Goal: Transaction & Acquisition: Purchase product/service

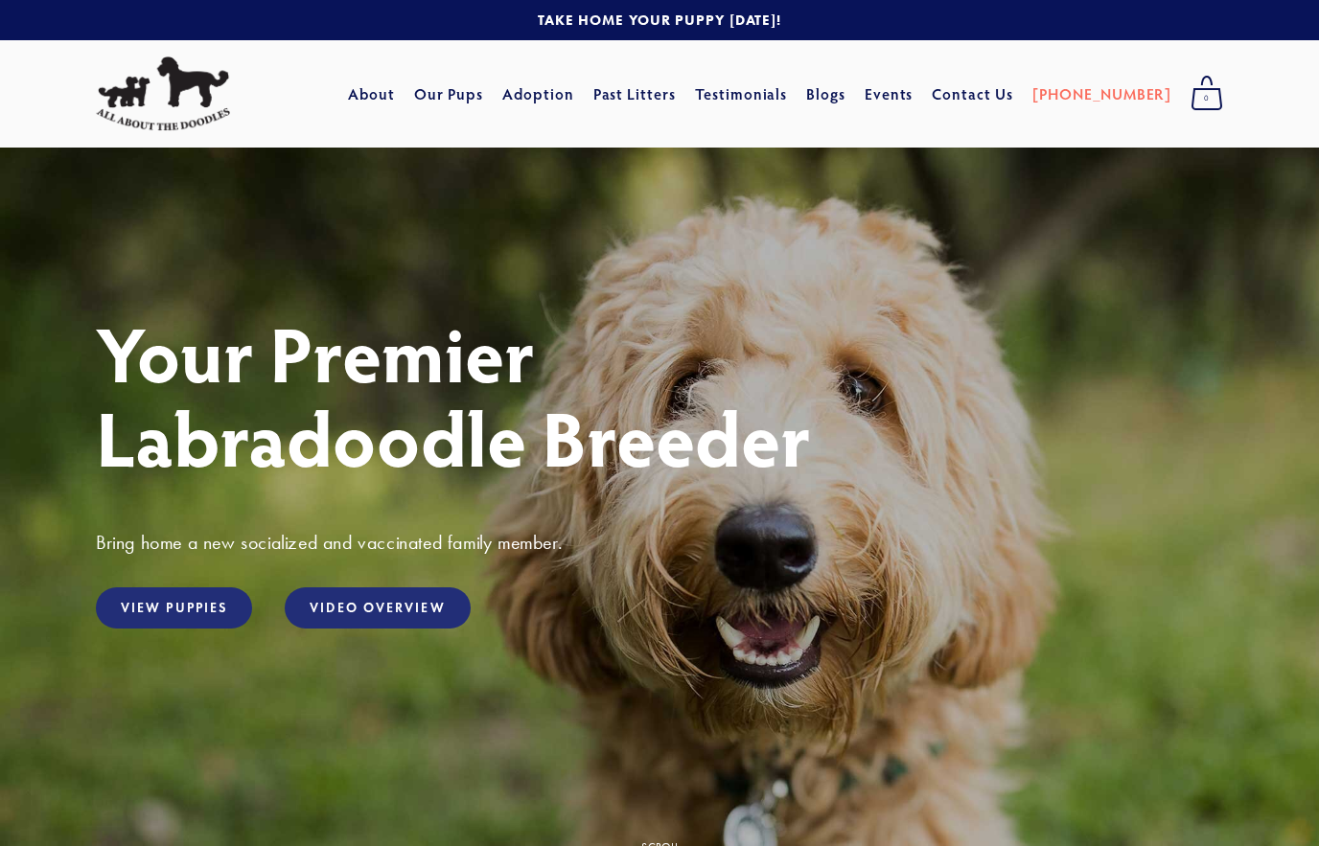
click at [215, 609] on link "View Puppies" at bounding box center [174, 607] width 156 height 41
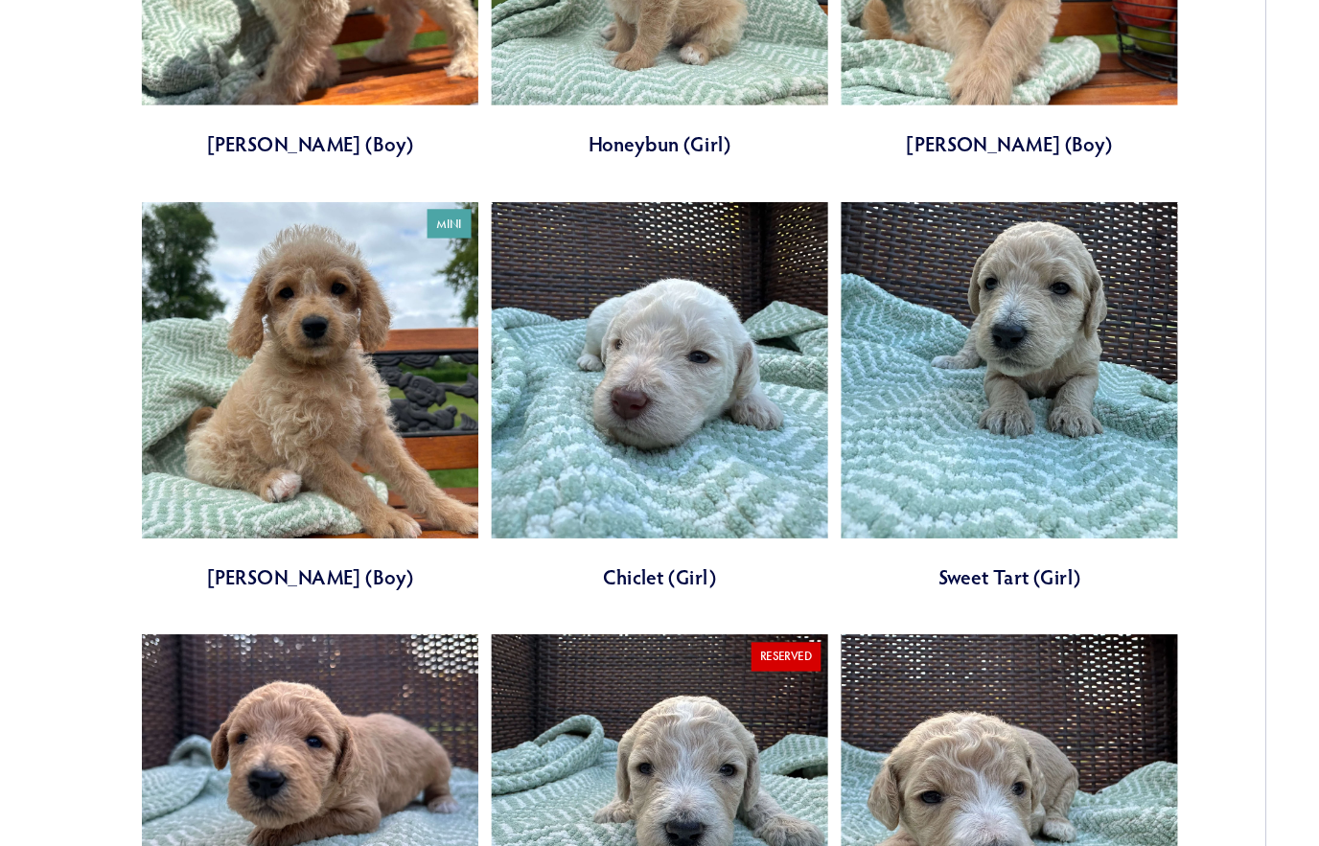
scroll to position [1545, 0]
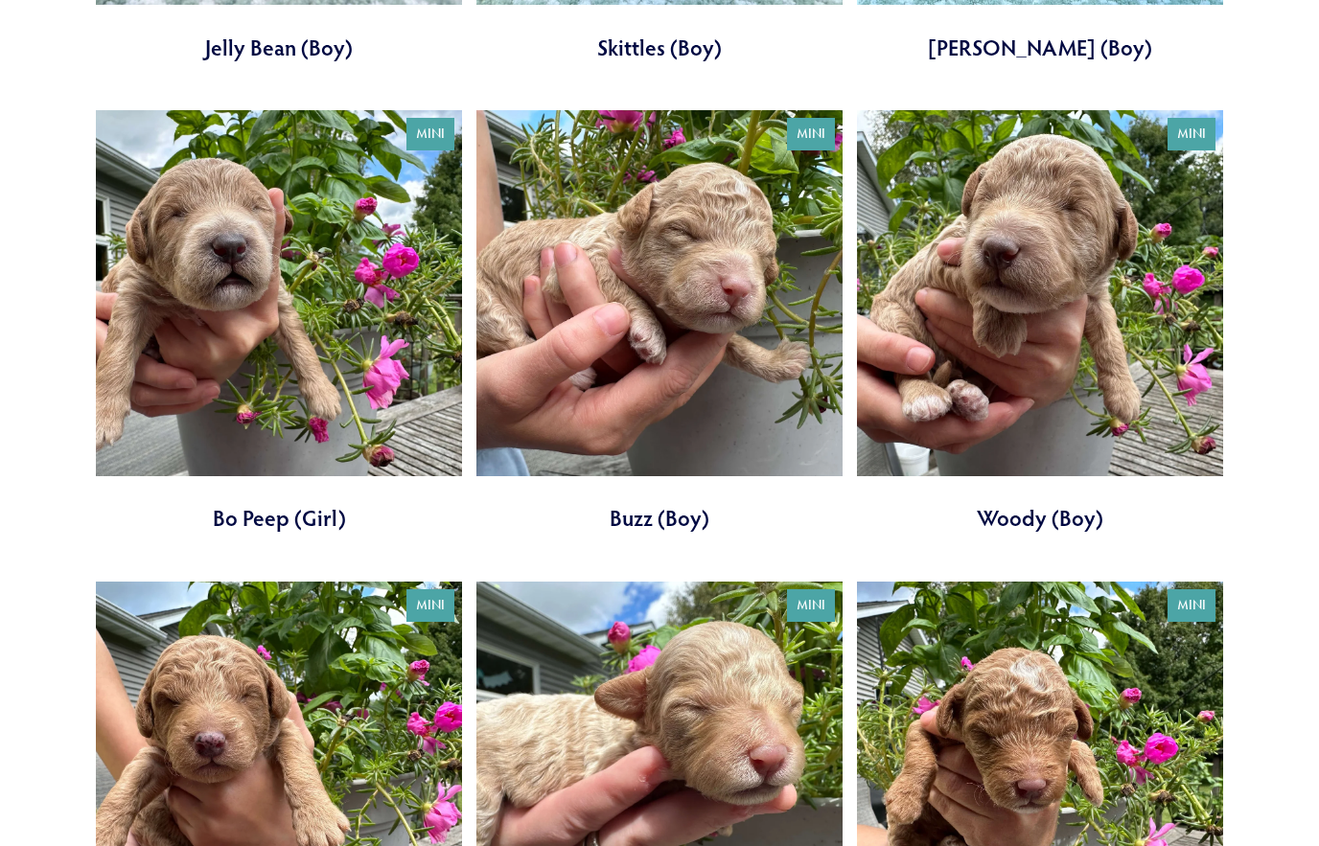
scroll to position [2990, 0]
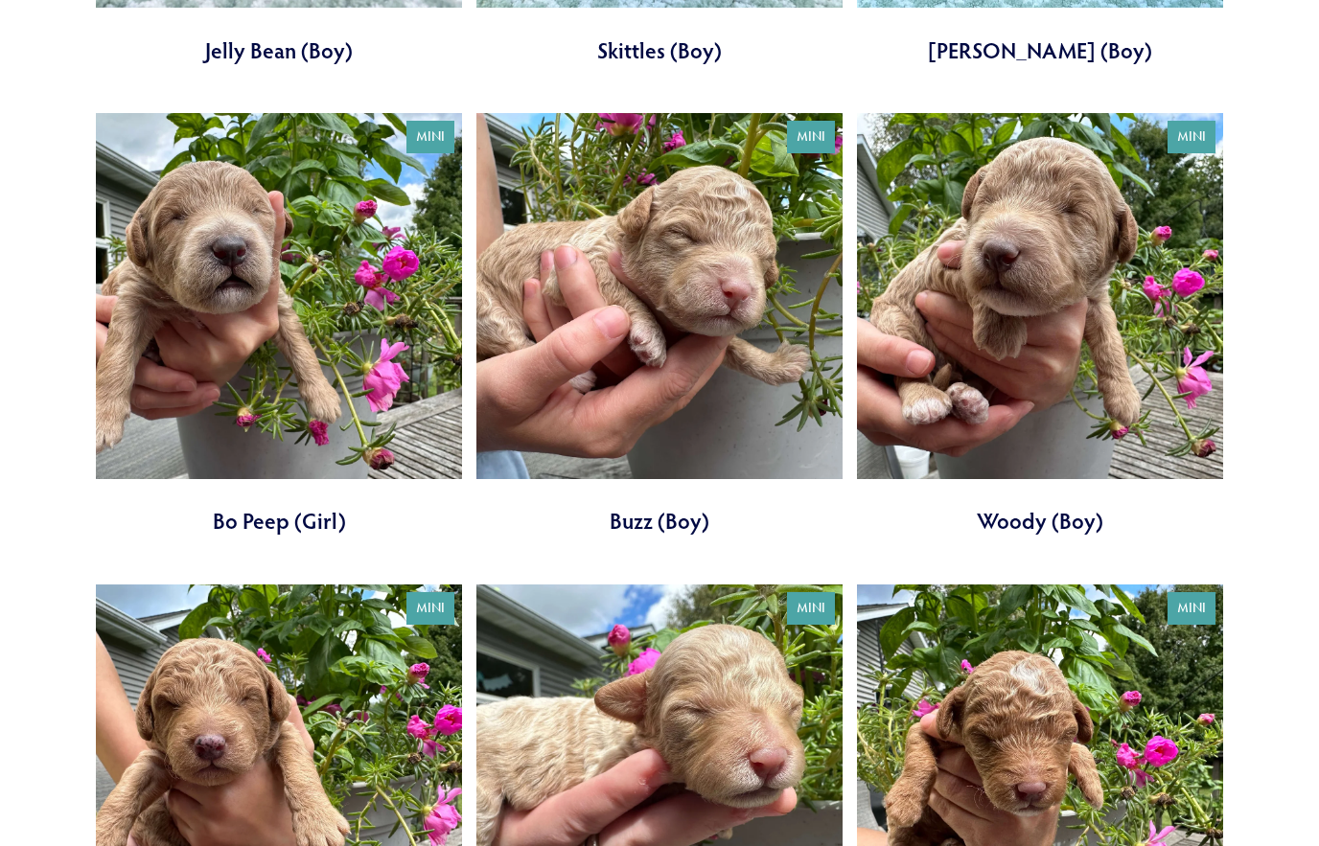
click at [1063, 515] on link at bounding box center [1040, 325] width 366 height 424
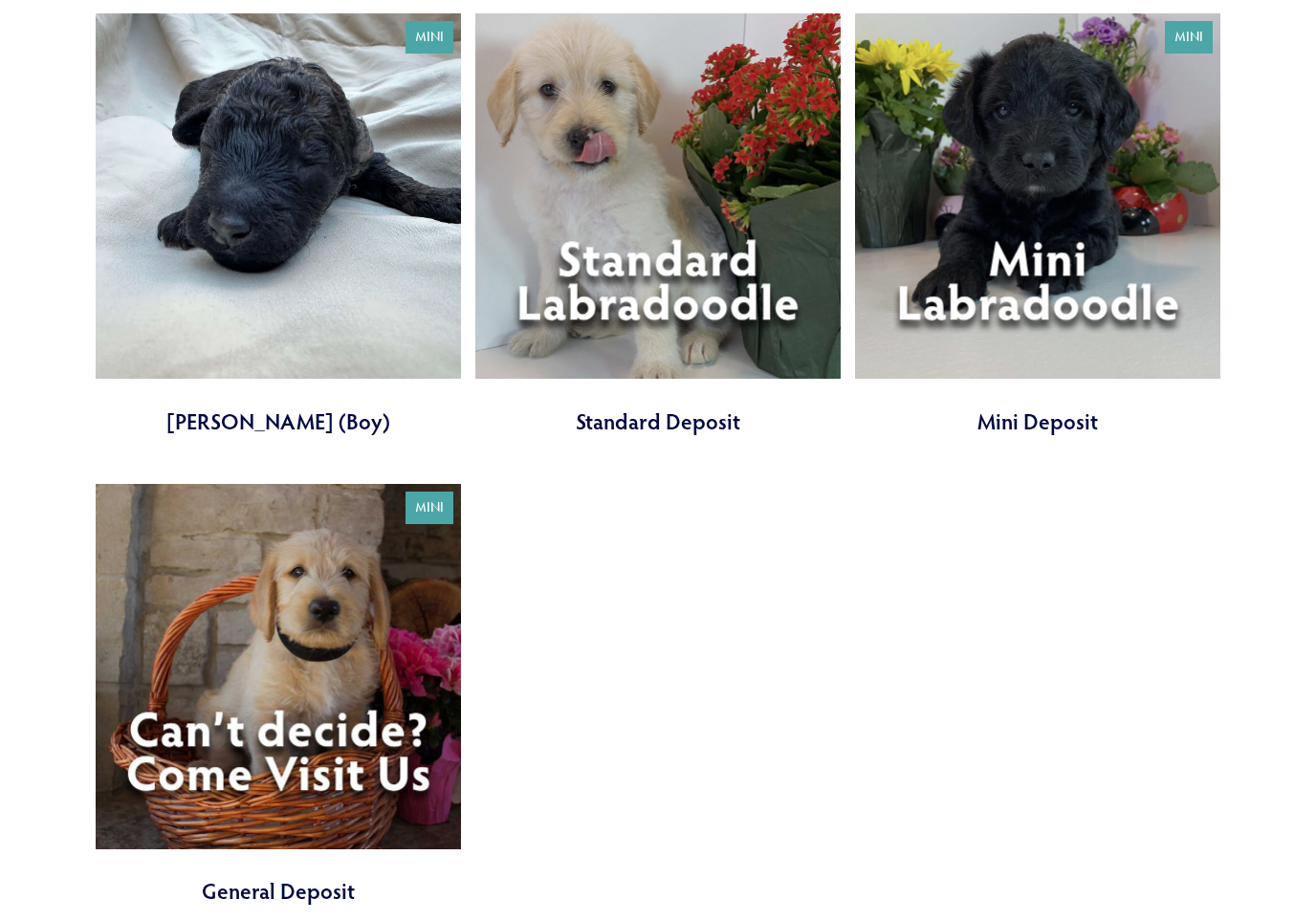
scroll to position [4977, 0]
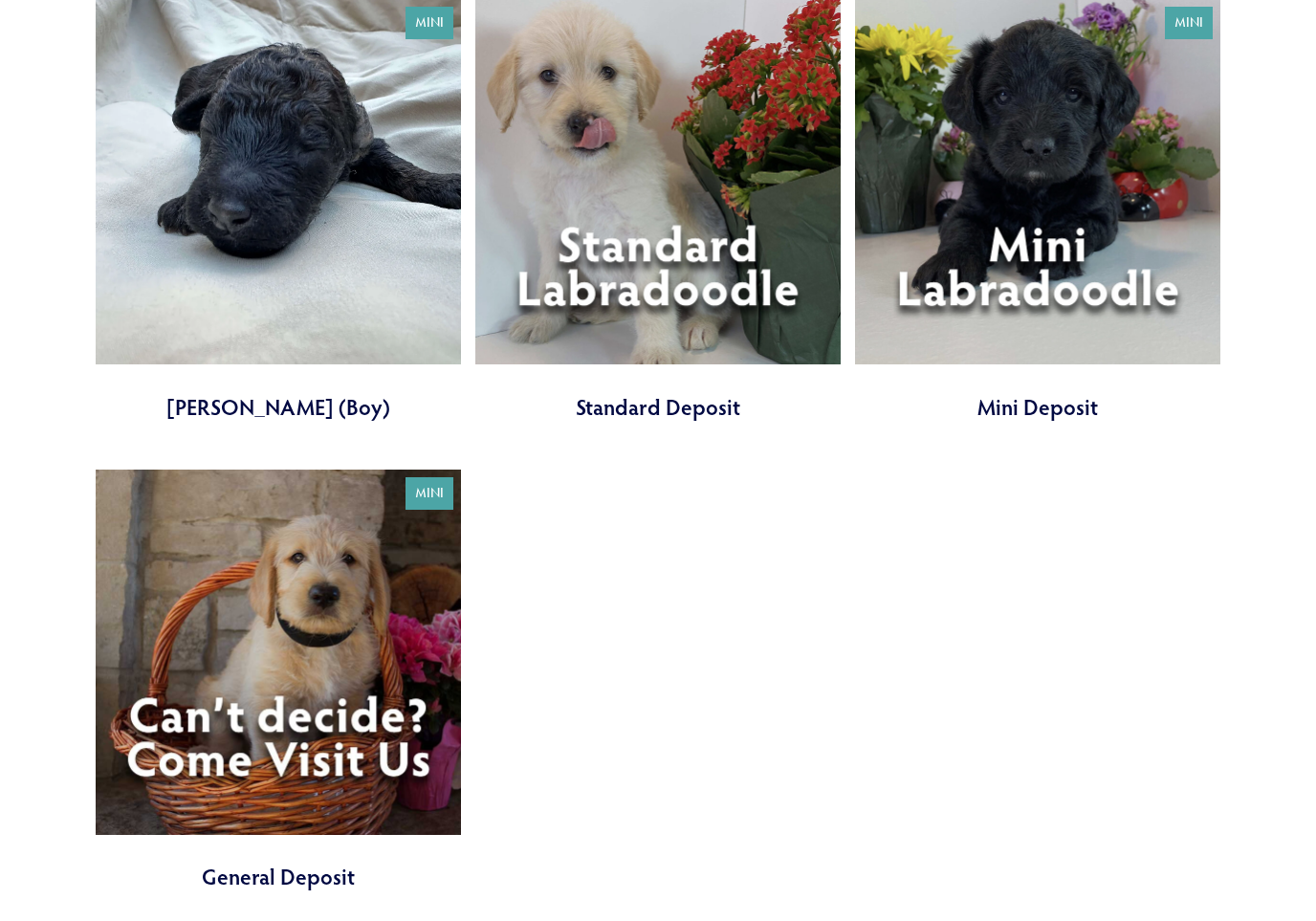
click at [709, 346] on link at bounding box center [658, 212] width 365 height 423
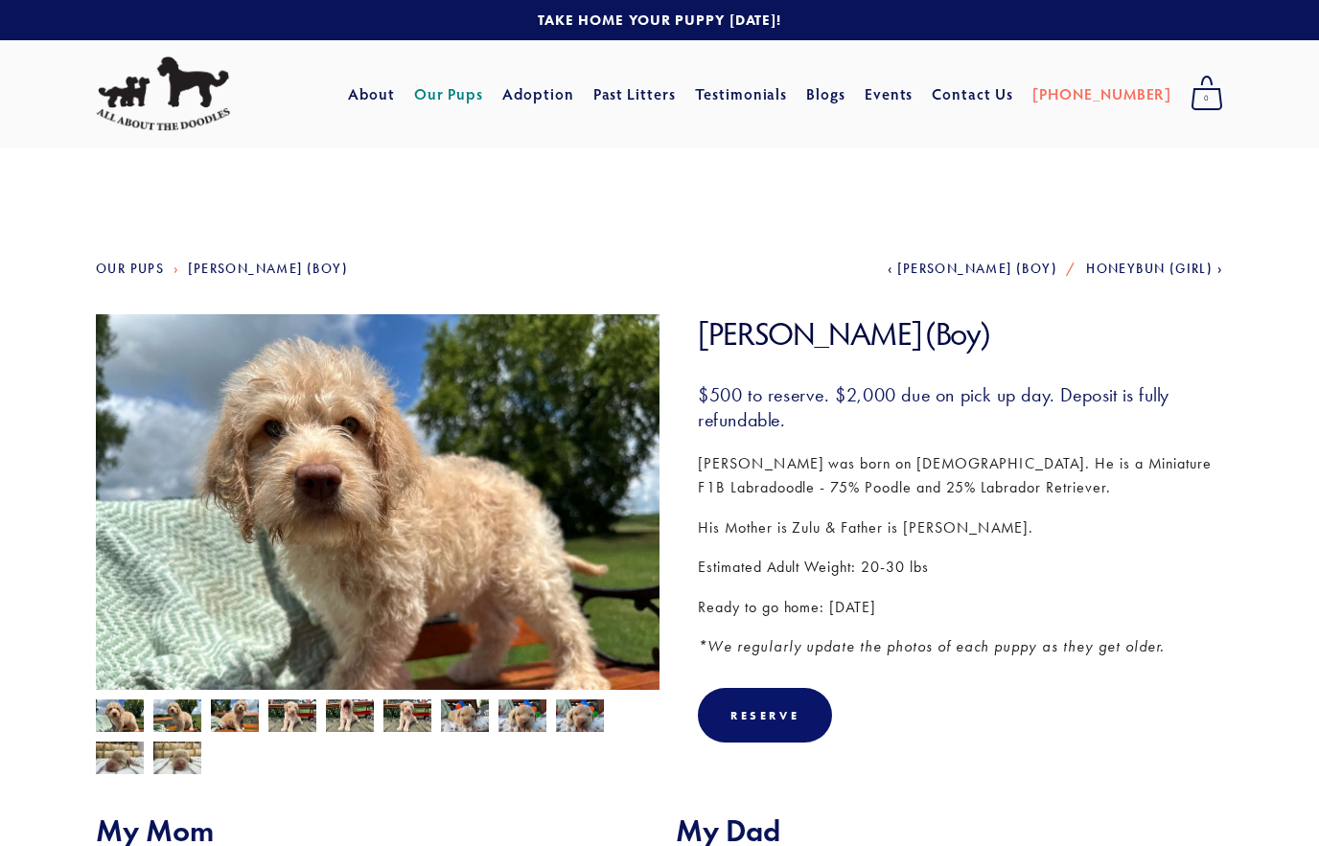
click at [182, 712] on img at bounding box center [177, 718] width 48 height 36
